Goal: Information Seeking & Learning: Learn about a topic

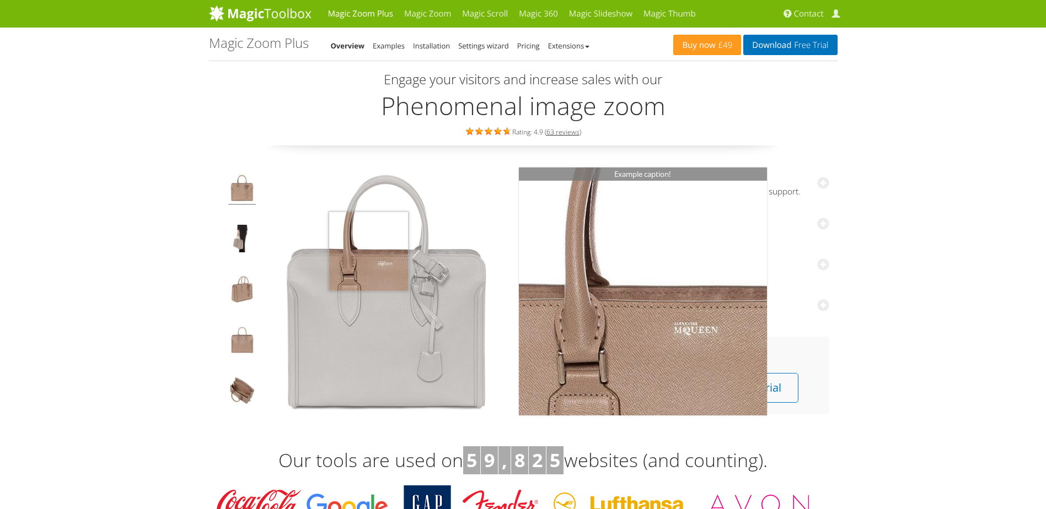
click at [368, 251] on img at bounding box center [386, 292] width 248 height 248
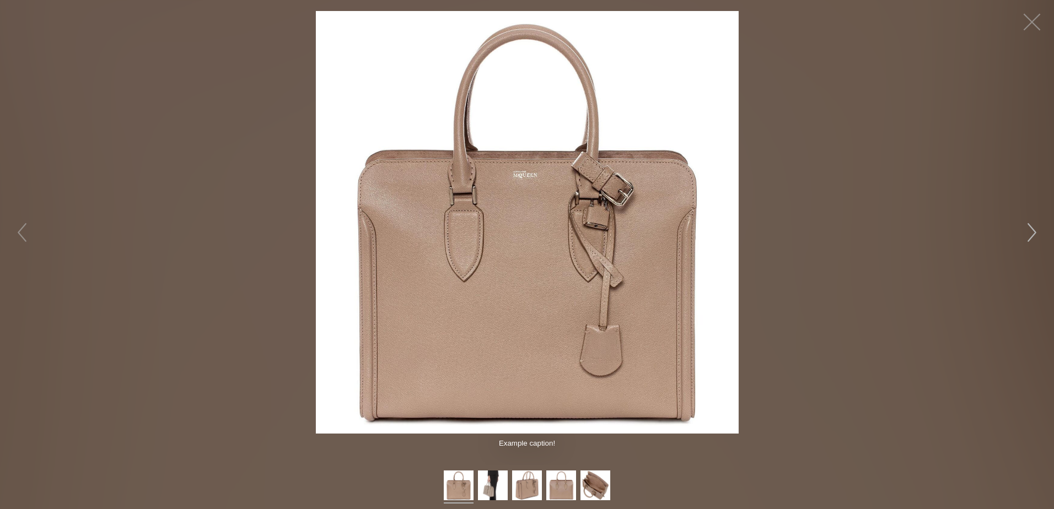
click at [1034, 224] on button "button" at bounding box center [1031, 232] width 33 height 33
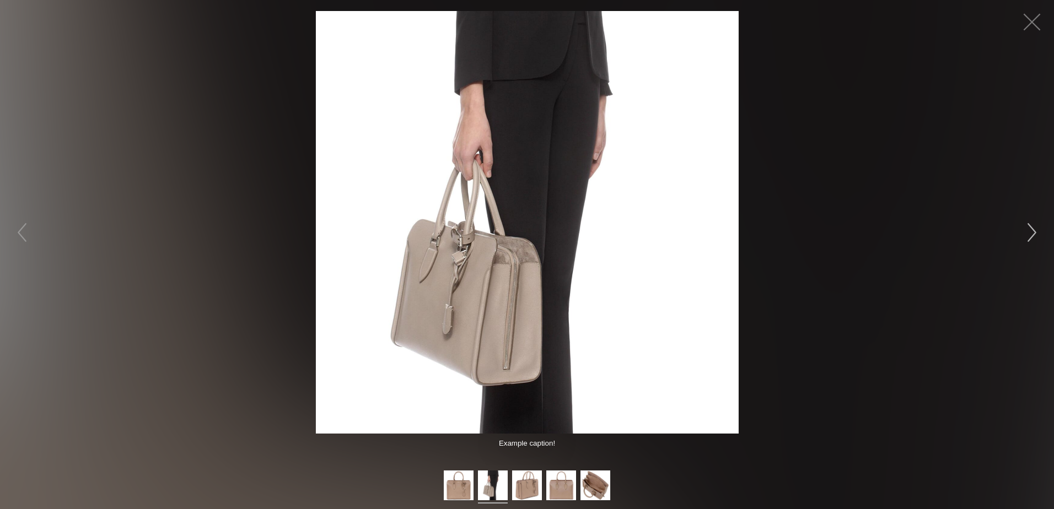
click at [1034, 224] on button "button" at bounding box center [1031, 232] width 33 height 33
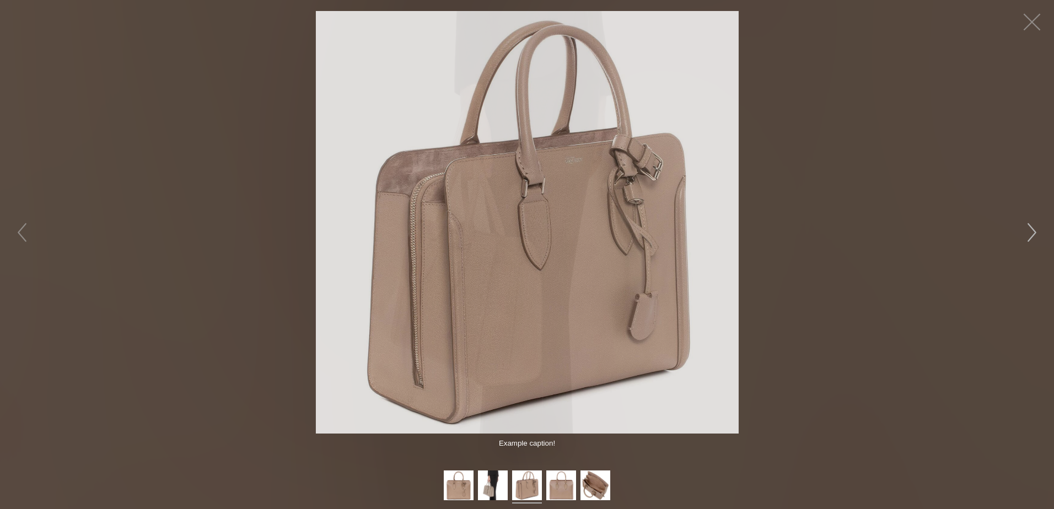
click at [1034, 224] on button "button" at bounding box center [1031, 232] width 33 height 33
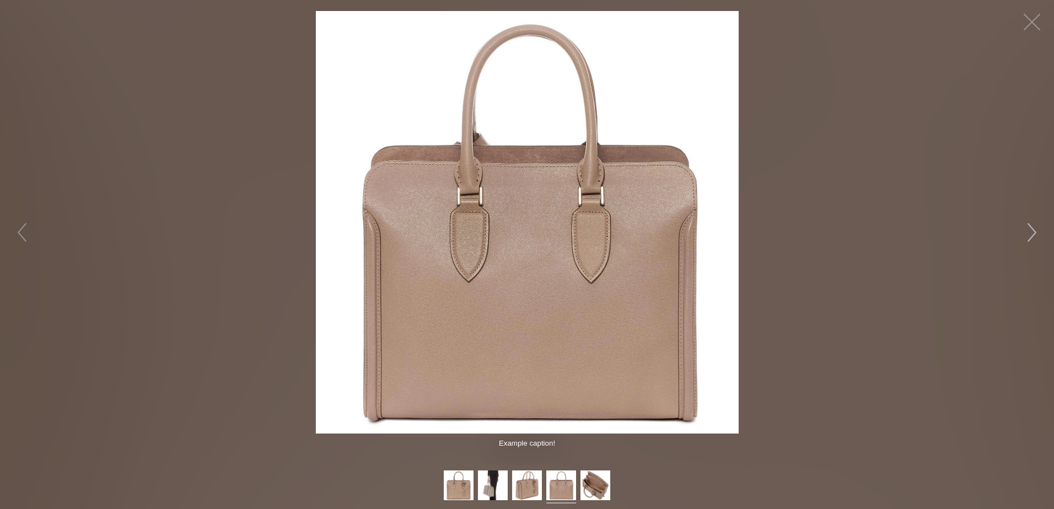
click at [1034, 224] on button "button" at bounding box center [1031, 232] width 33 height 33
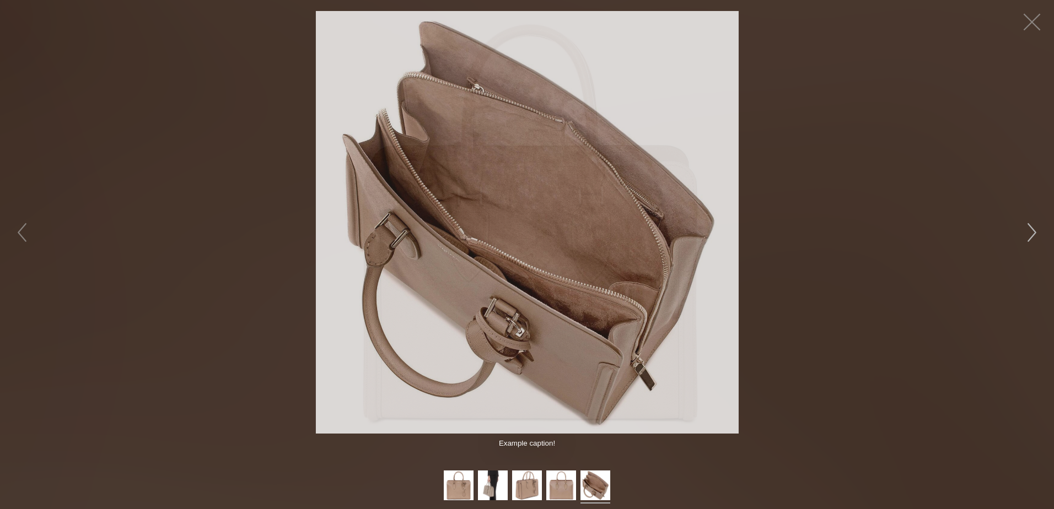
click at [1034, 224] on button "button" at bounding box center [1031, 232] width 33 height 33
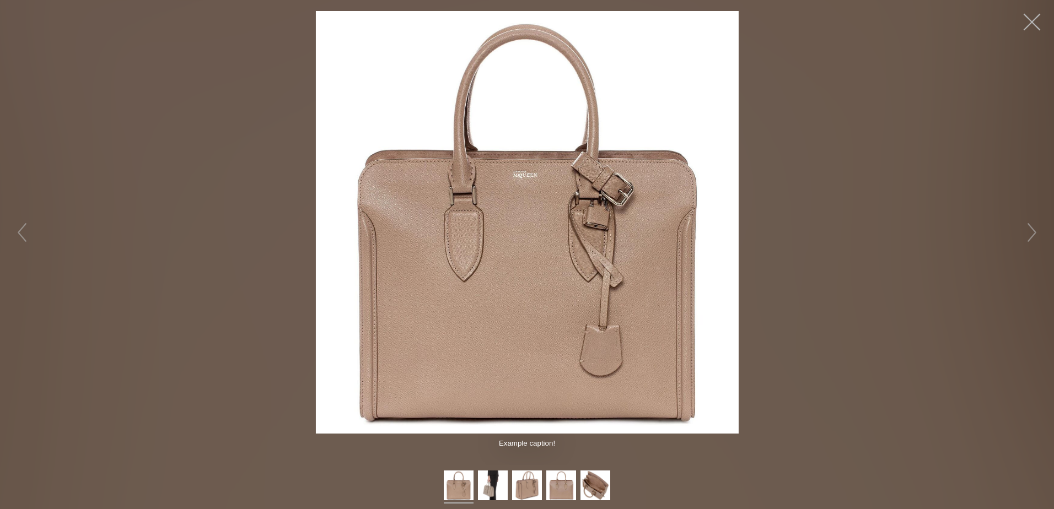
click at [1038, 18] on button "button" at bounding box center [1031, 22] width 33 height 33
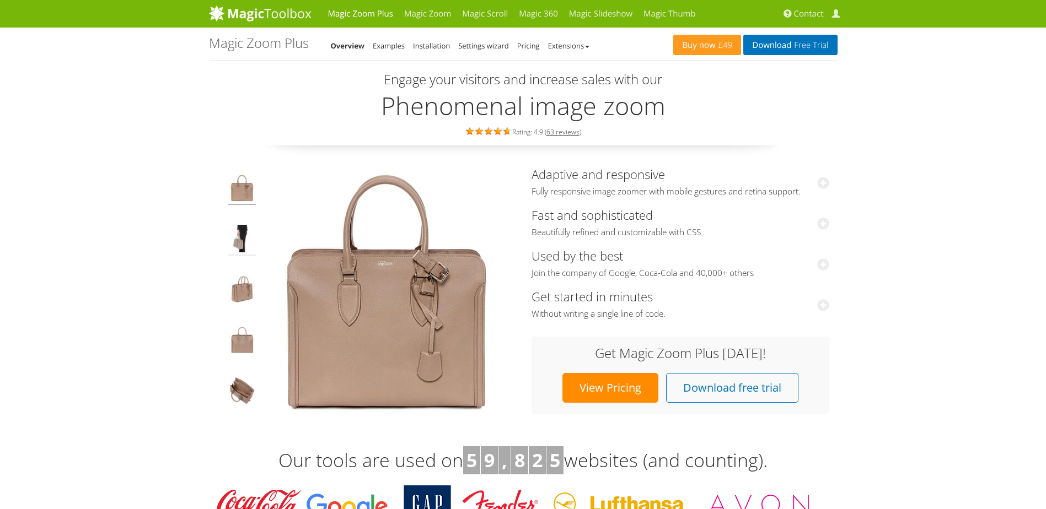
click at [236, 246] on img at bounding box center [242, 240] width 28 height 31
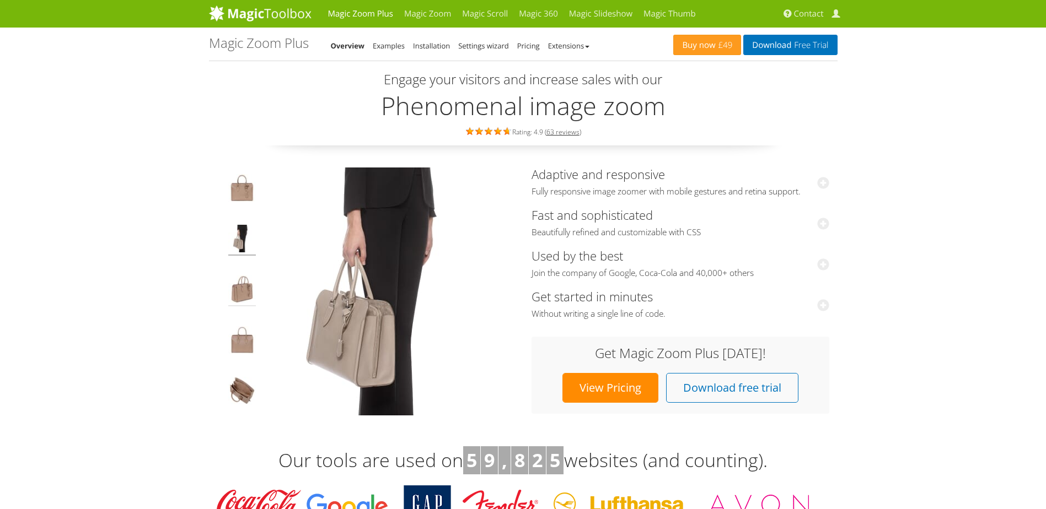
click at [233, 289] on img at bounding box center [242, 291] width 28 height 31
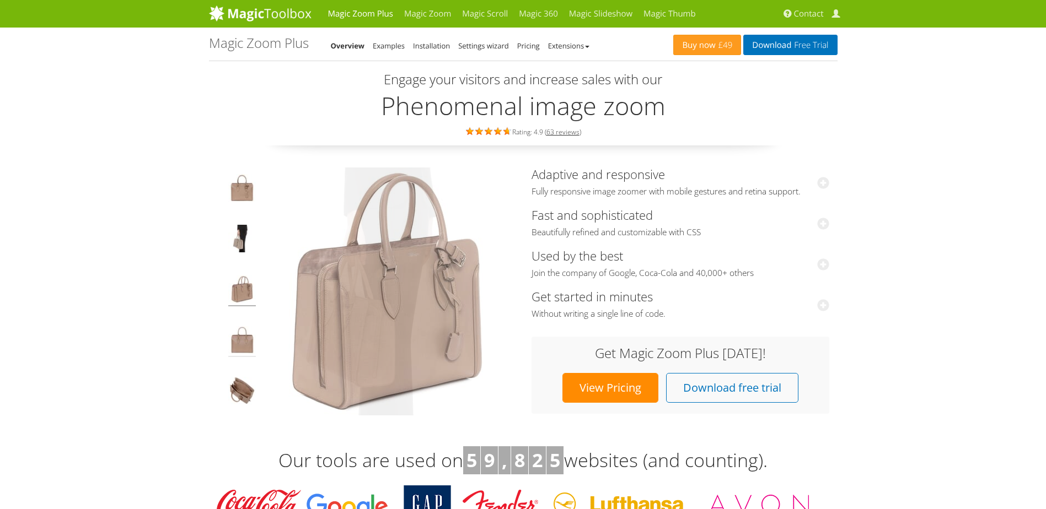
click at [241, 338] on img at bounding box center [242, 341] width 28 height 31
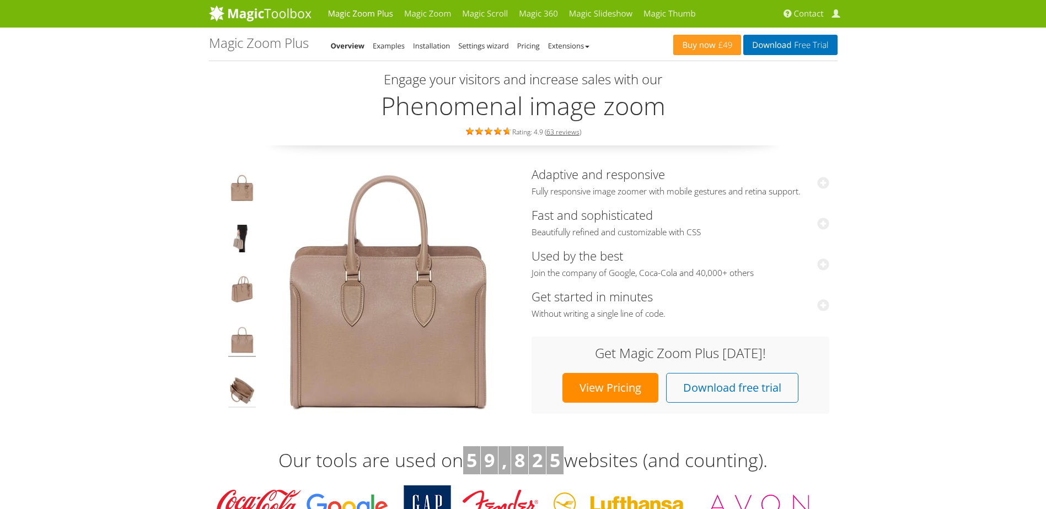
click at [243, 386] on img at bounding box center [242, 392] width 28 height 31
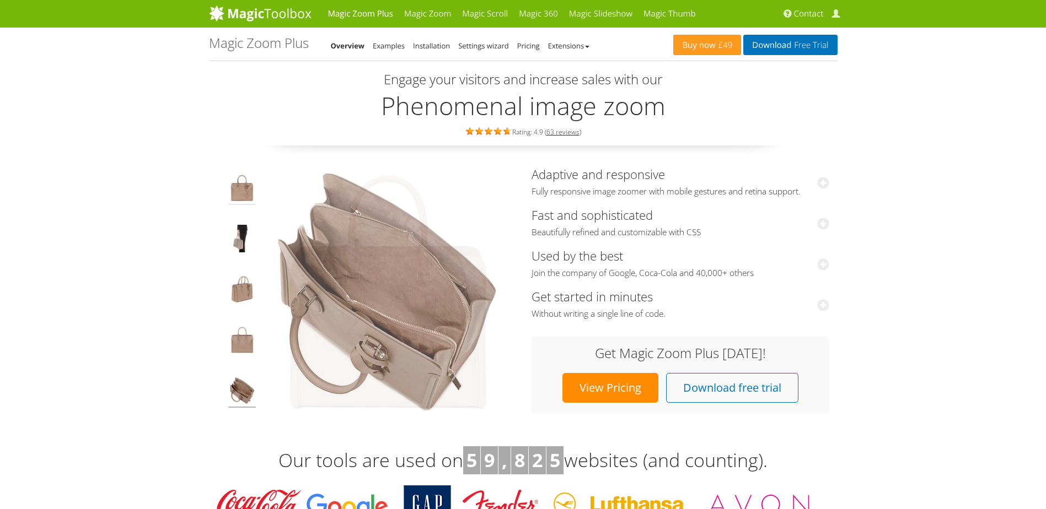
click at [238, 186] on img at bounding box center [242, 189] width 28 height 31
